Goal: Task Accomplishment & Management: Use online tool/utility

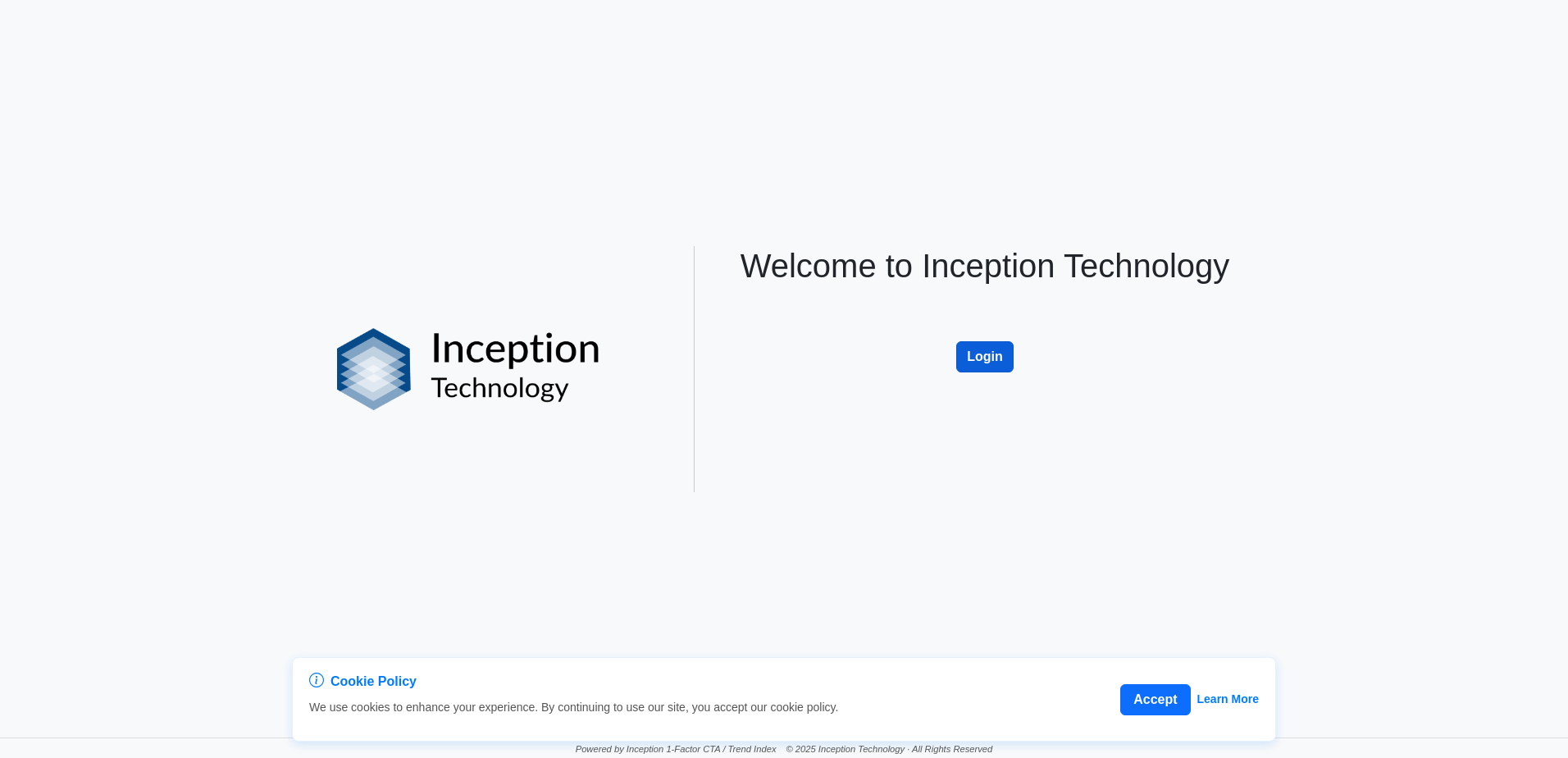
click at [999, 364] on button "Login" at bounding box center [984, 357] width 57 height 31
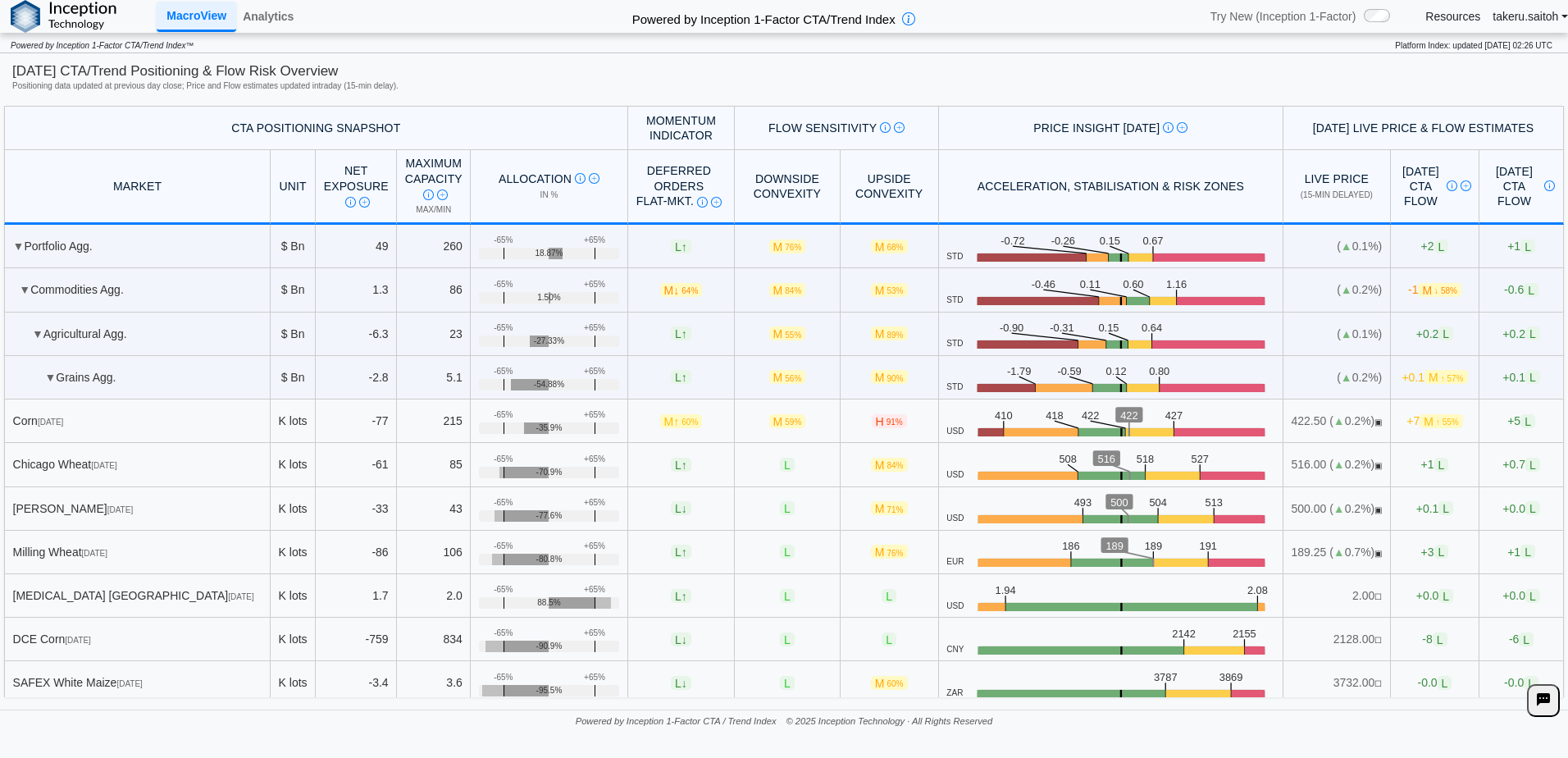
click at [411, 169] on div "Maximum Capacity Theoretical maximum CTA positioning possible in current market…" at bounding box center [433, 179] width 57 height 45
